Goal: Register for event/course

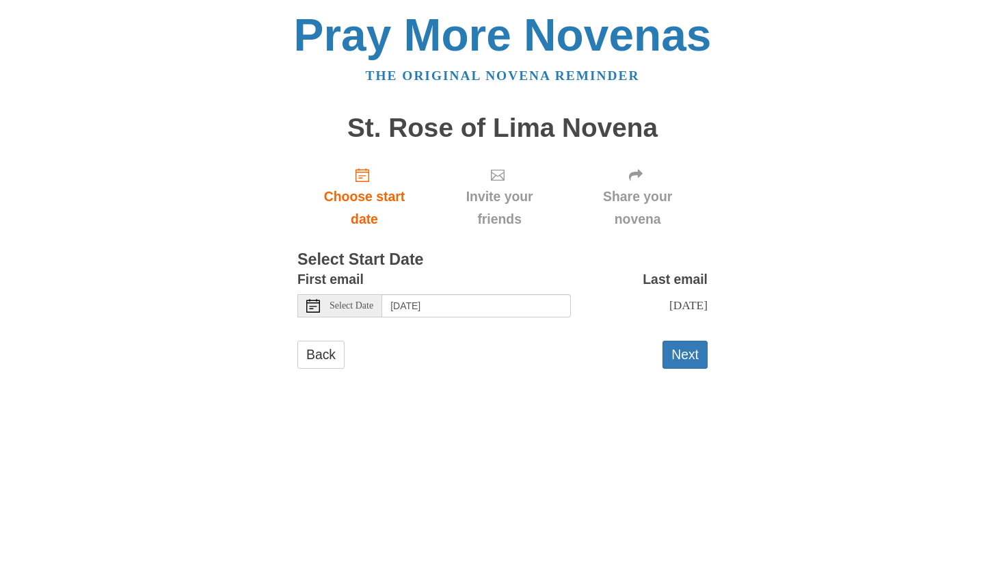
click at [358, 305] on span "Select Date" at bounding box center [352, 306] width 44 height 10
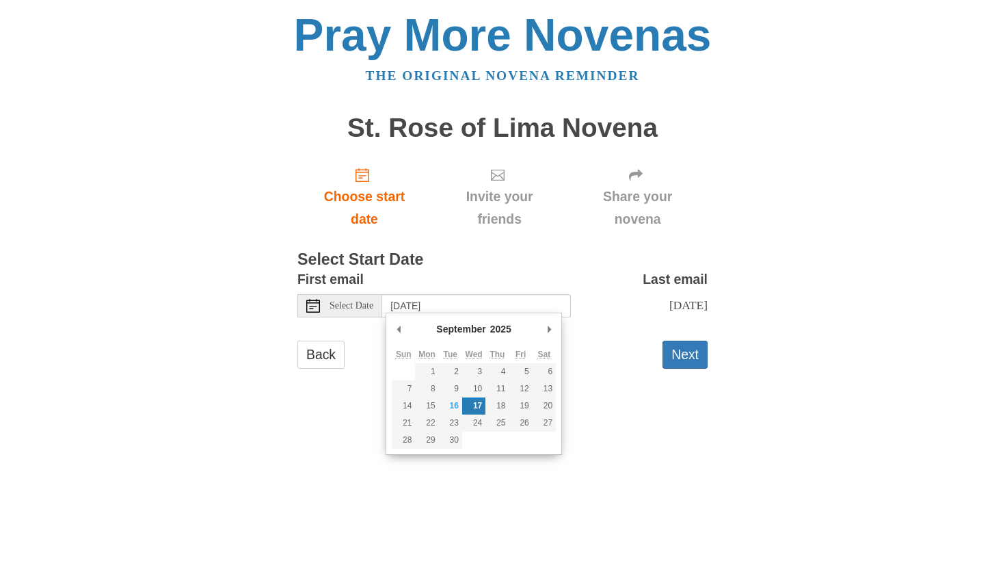
click at [571, 268] on div "Last email Friday, September 26th" at bounding box center [639, 297] width 137 height 59
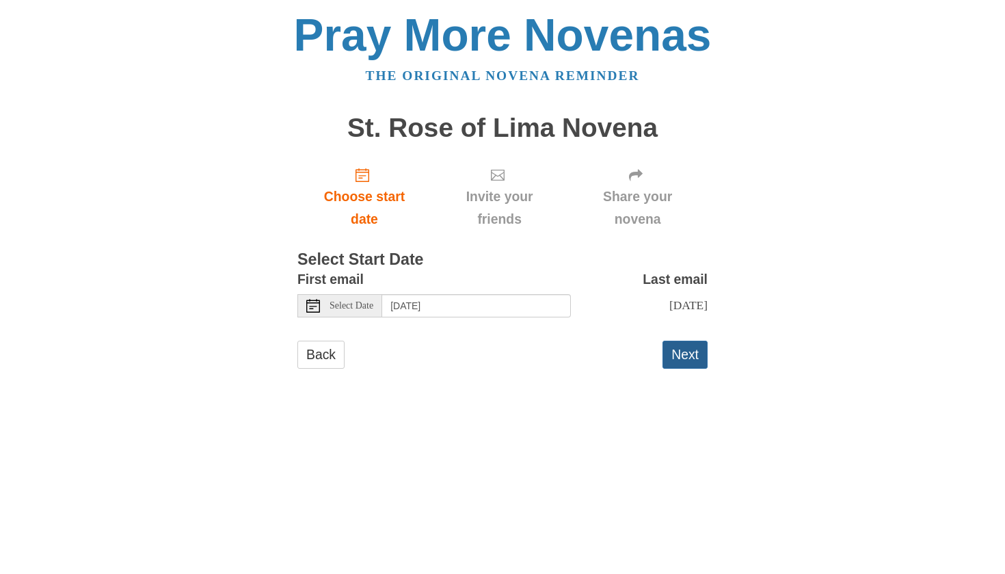
click at [684, 352] on button "Next" at bounding box center [685, 355] width 45 height 28
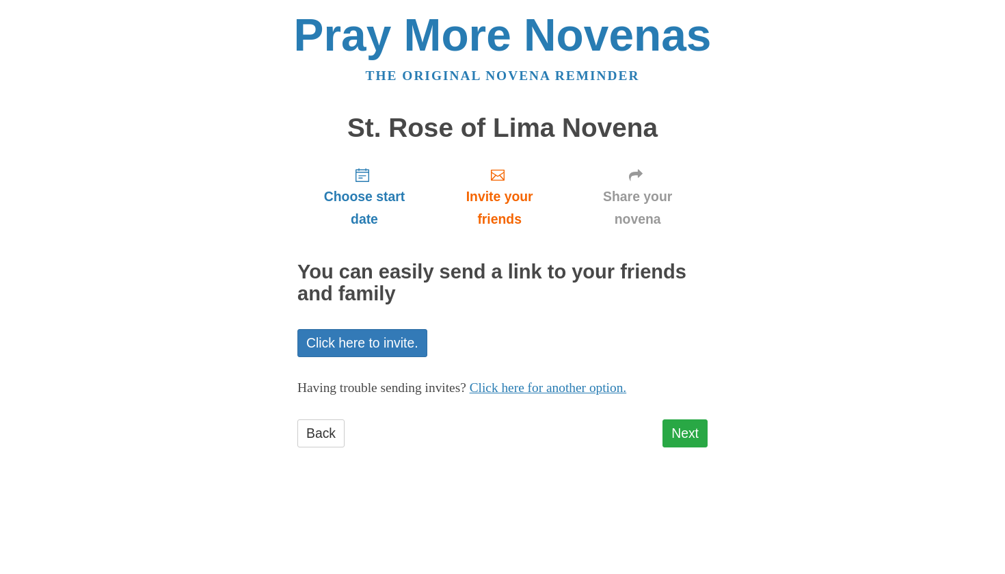
click at [689, 423] on link "Next" at bounding box center [685, 433] width 45 height 28
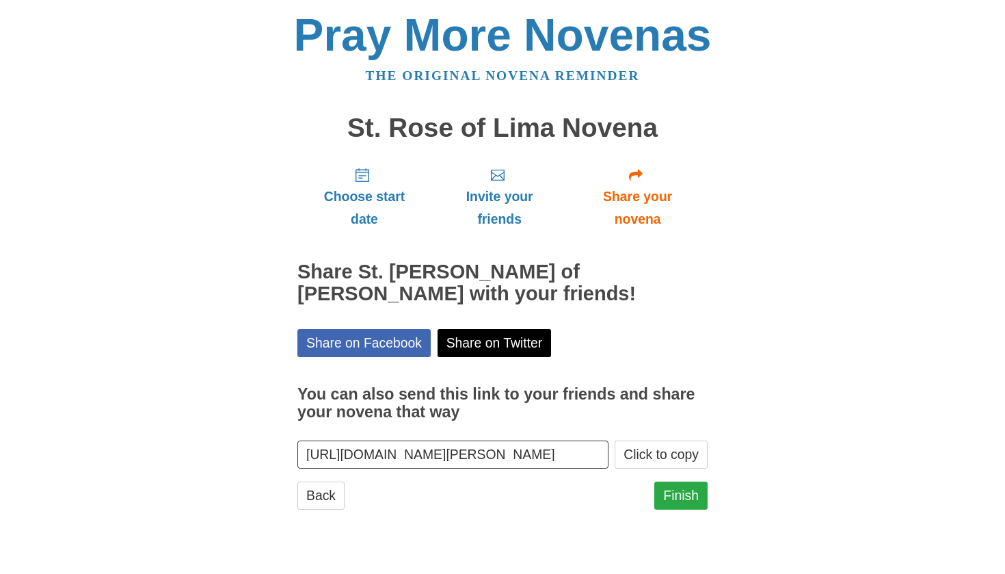
click at [669, 494] on link "Finish" at bounding box center [680, 495] width 53 height 28
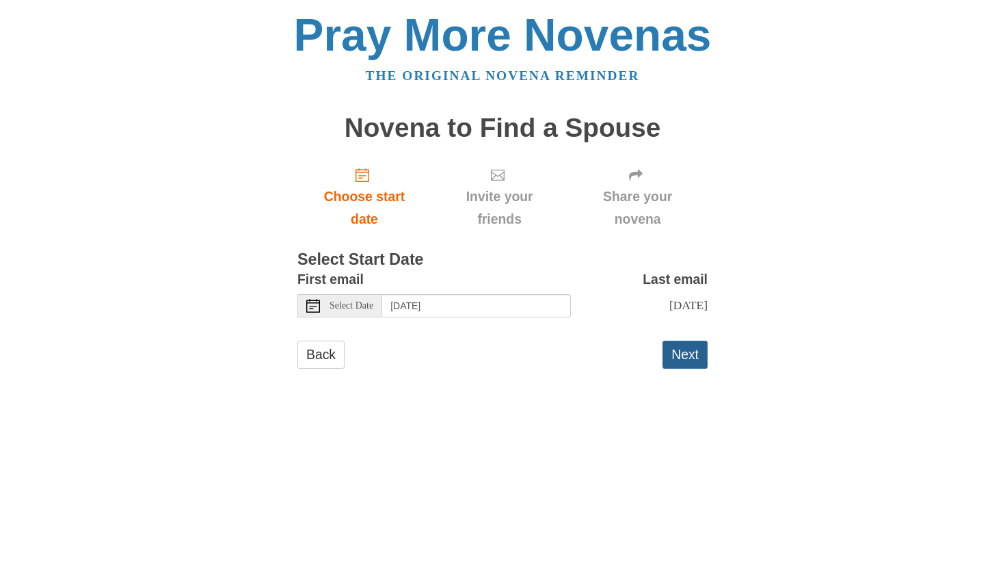
click at [687, 350] on button "Next" at bounding box center [685, 355] width 45 height 28
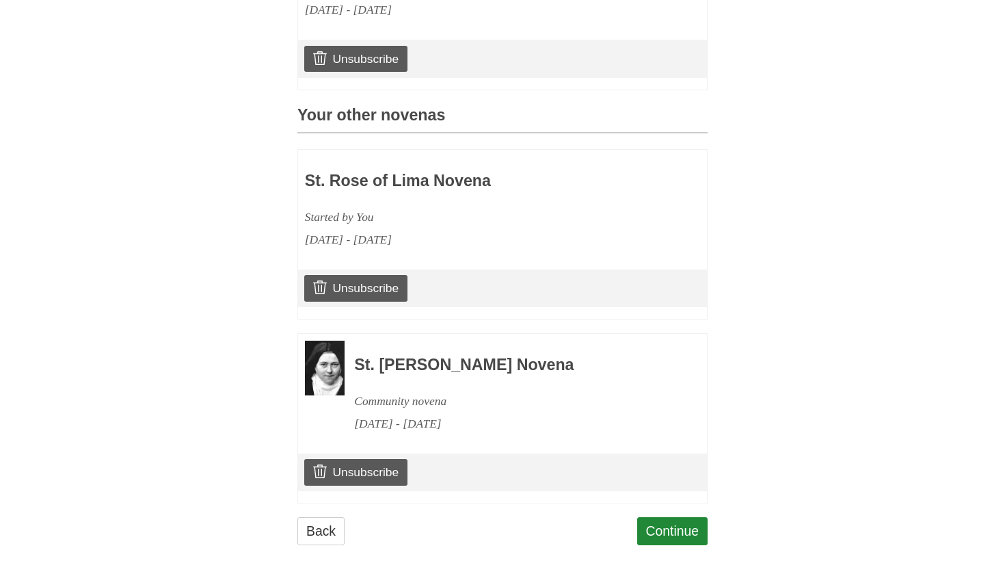
scroll to position [504, 0]
click at [667, 539] on div "Continue" at bounding box center [672, 538] width 71 height 41
click at [667, 523] on link "Continue" at bounding box center [672, 532] width 71 height 28
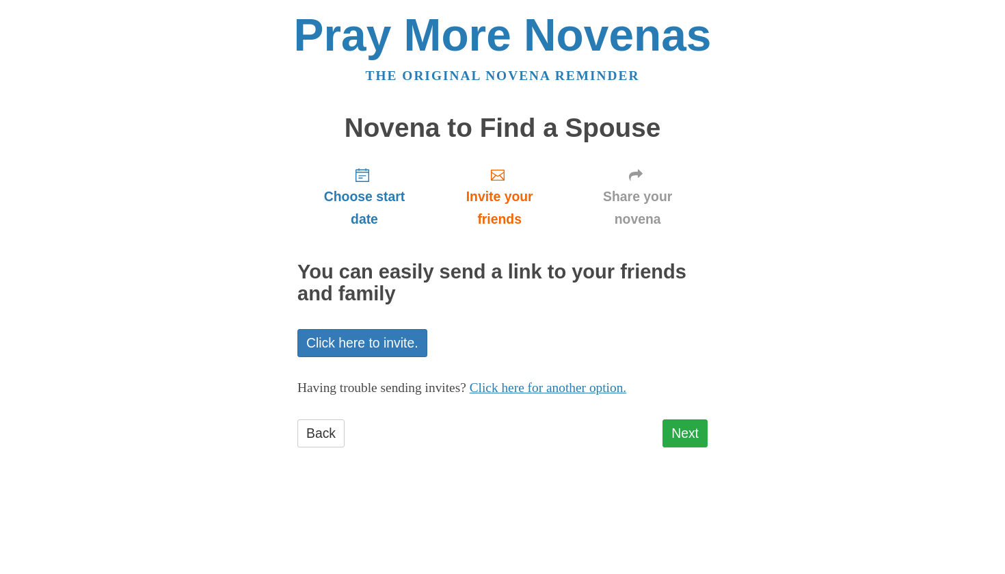
click at [686, 422] on link "Next" at bounding box center [685, 433] width 45 height 28
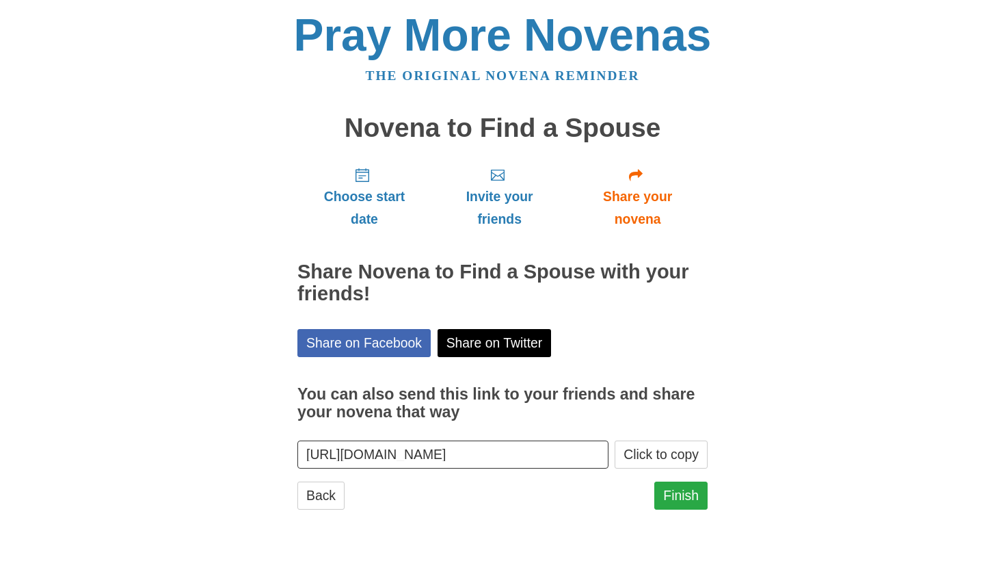
click at [686, 490] on link "Finish" at bounding box center [680, 495] width 53 height 28
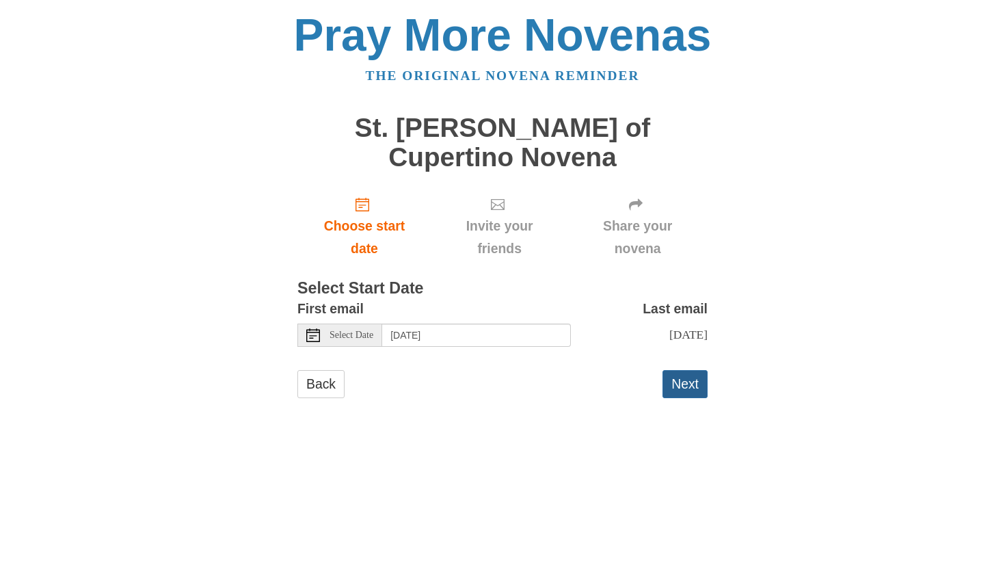
click at [695, 370] on button "Next" at bounding box center [685, 384] width 45 height 28
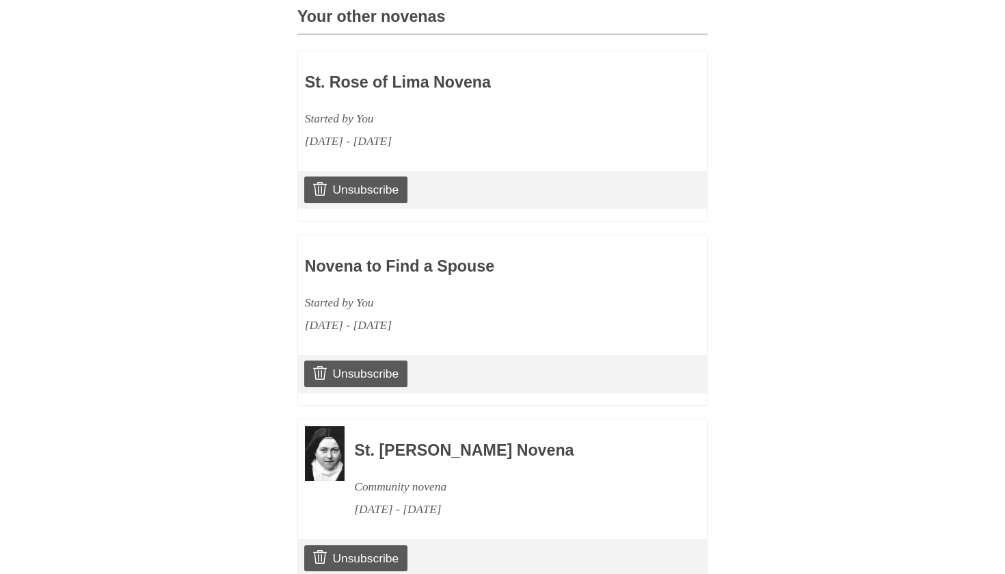
scroll to position [651, 0]
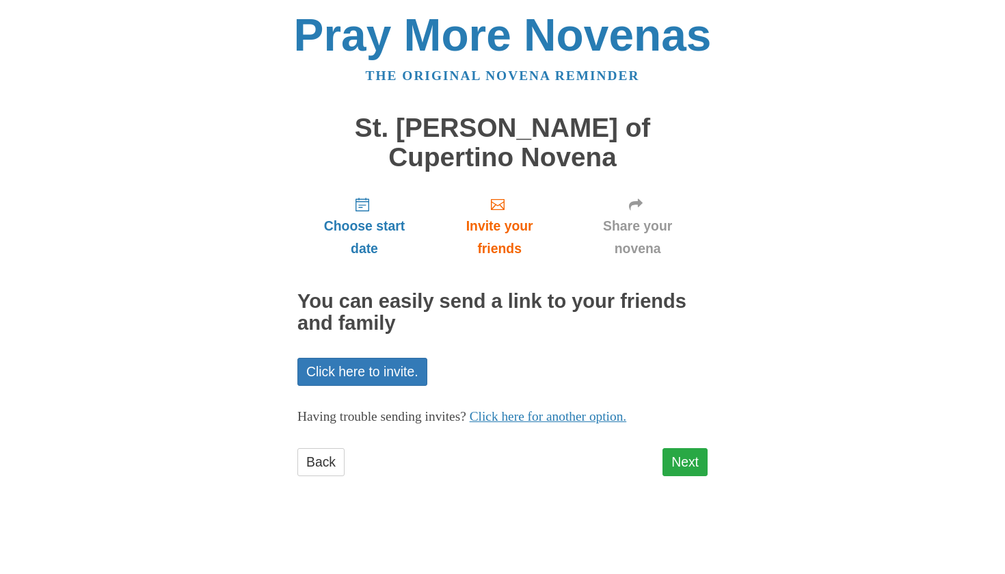
click at [674, 448] on link "Next" at bounding box center [685, 462] width 45 height 28
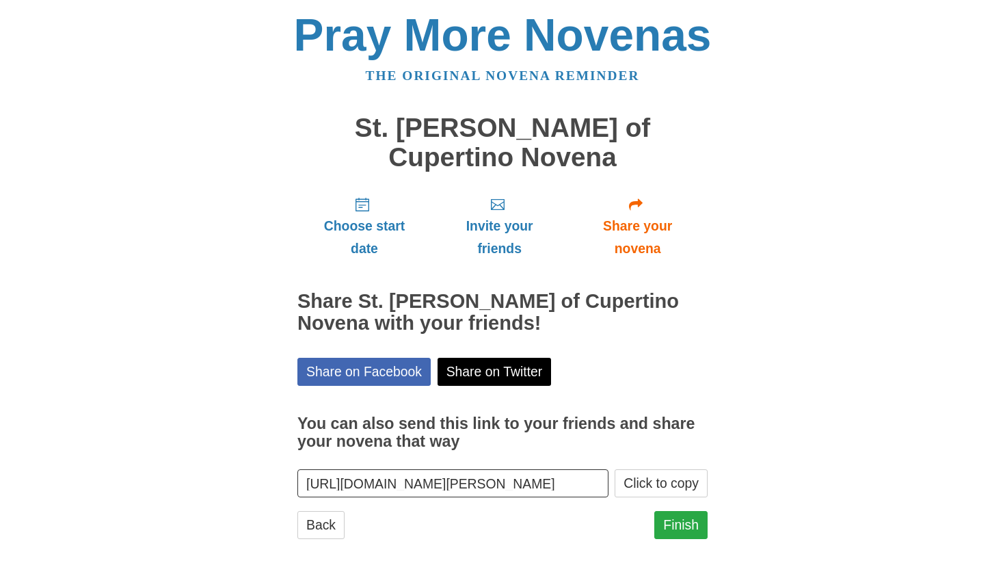
click at [681, 511] on link "Finish" at bounding box center [680, 525] width 53 height 28
